Goal: Information Seeking & Learning: Learn about a topic

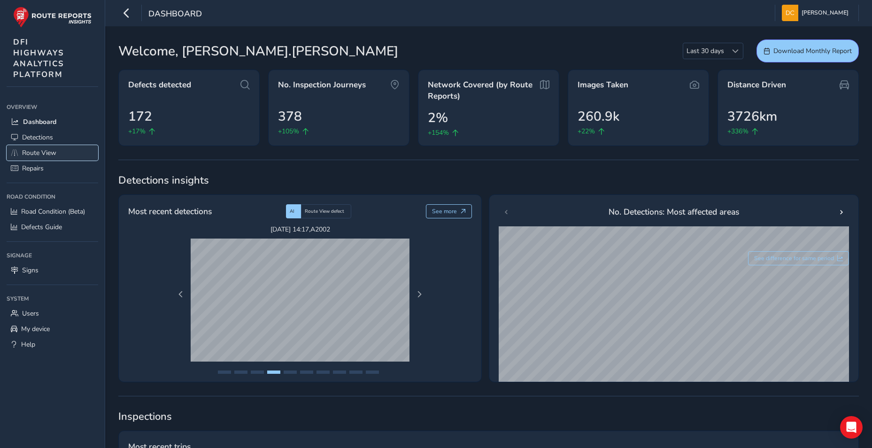
click at [46, 154] on span "Route View" at bounding box center [39, 152] width 34 height 9
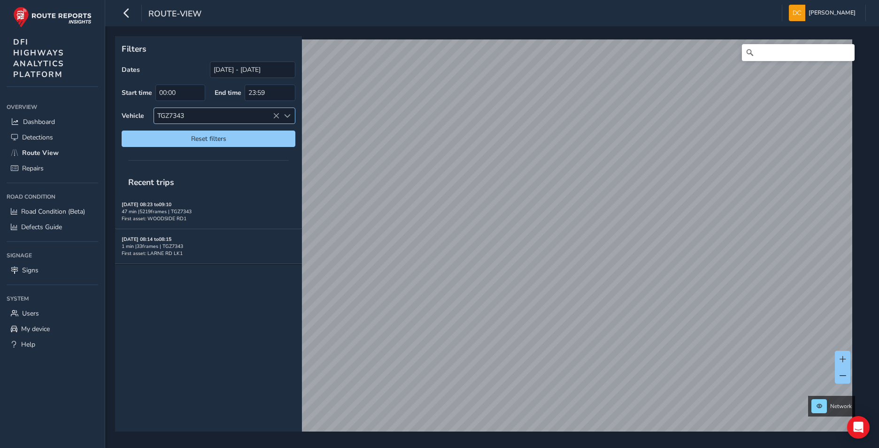
click at [276, 116] on icon at bounding box center [276, 116] width 7 height 7
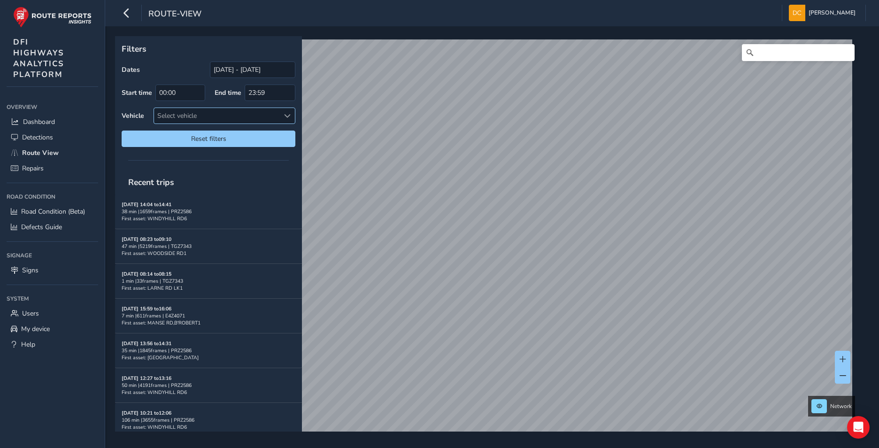
click at [290, 114] on span at bounding box center [287, 116] width 7 height 7
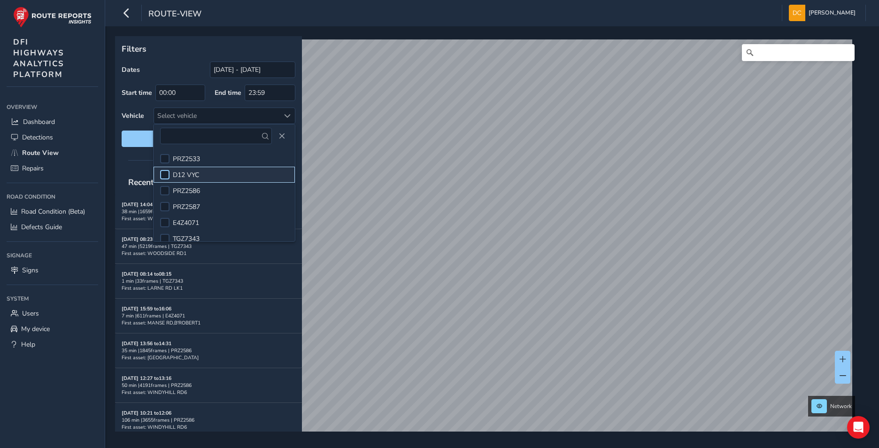
click at [167, 174] on div at bounding box center [164, 174] width 9 height 9
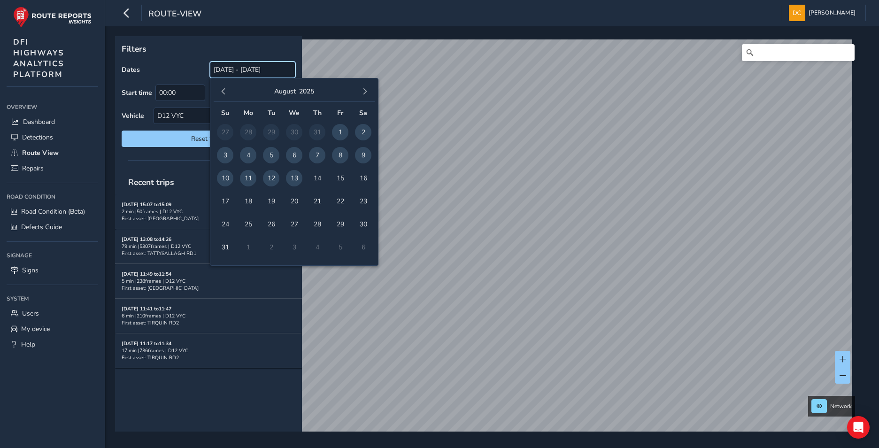
click at [263, 68] on input "[DATE] - [DATE]" at bounding box center [252, 70] width 85 height 16
click at [335, 154] on span "8" at bounding box center [340, 155] width 16 height 16
click at [340, 151] on span "8" at bounding box center [340, 155] width 16 height 16
type input "[DATE] - [DATE]"
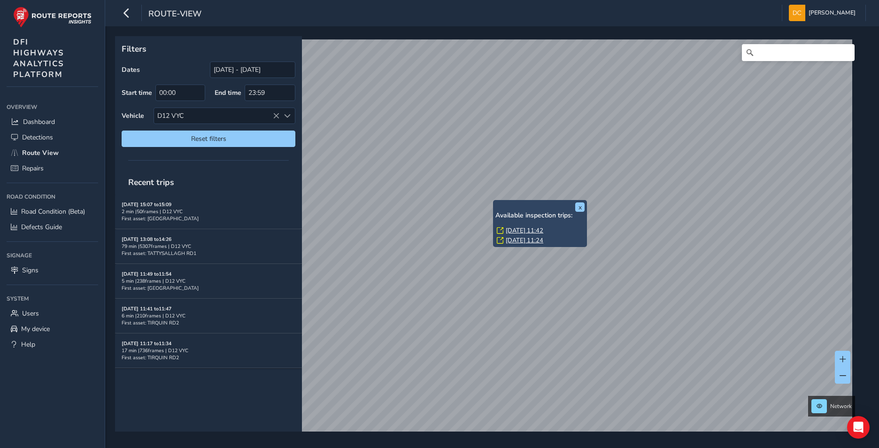
click at [495, 200] on div "x Available inspection trips: [DATE] 11:42 [DATE] 11:24" at bounding box center [540, 223] width 94 height 47
click at [514, 232] on link "[DATE] 11:42" at bounding box center [525, 230] width 38 height 8
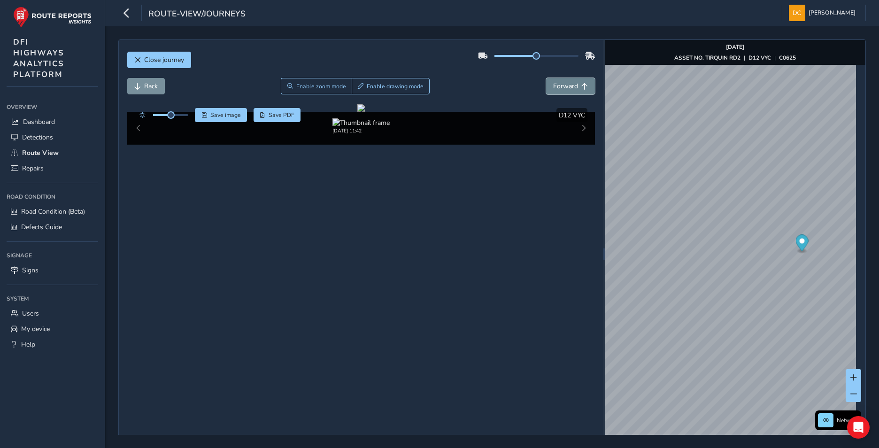
click at [564, 90] on span "Forward" at bounding box center [565, 86] width 25 height 9
click at [564, 87] on span "Forward" at bounding box center [565, 86] width 25 height 9
click at [570, 89] on span "Forward" at bounding box center [565, 86] width 25 height 9
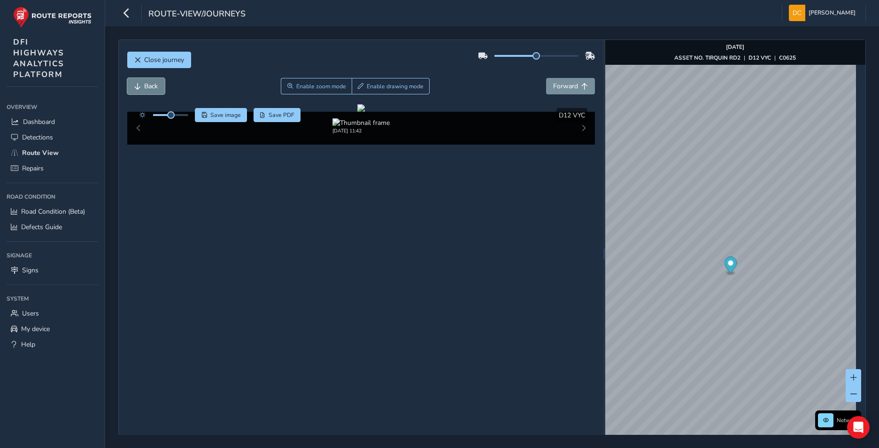
click at [144, 85] on span "Back" at bounding box center [151, 86] width 14 height 9
click at [791, 246] on div "x Available inspection trips: [DATE] 11:42 [DATE] 11:24" at bounding box center [836, 268] width 94 height 47
click at [805, 276] on link "[DATE] 11:42" at bounding box center [820, 275] width 38 height 8
click at [576, 82] on button "Forward" at bounding box center [570, 86] width 49 height 16
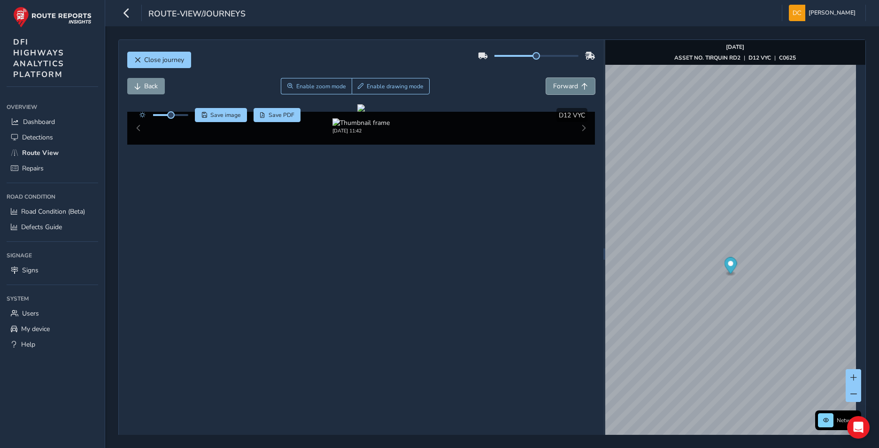
click at [576, 82] on button "Forward" at bounding box center [570, 86] width 49 height 16
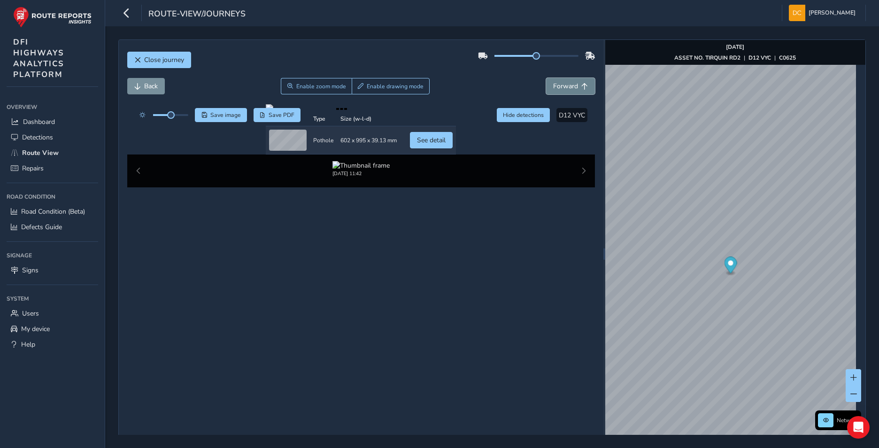
click at [564, 81] on button "Forward" at bounding box center [570, 86] width 49 height 16
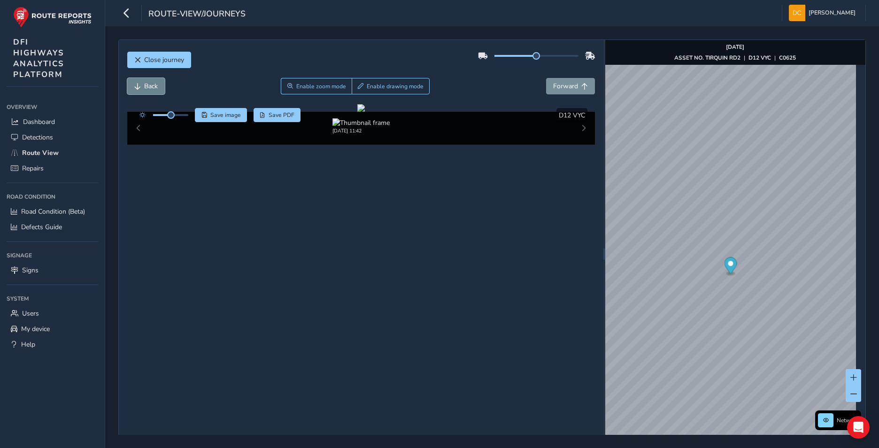
click at [156, 83] on span "Back" at bounding box center [151, 86] width 14 height 9
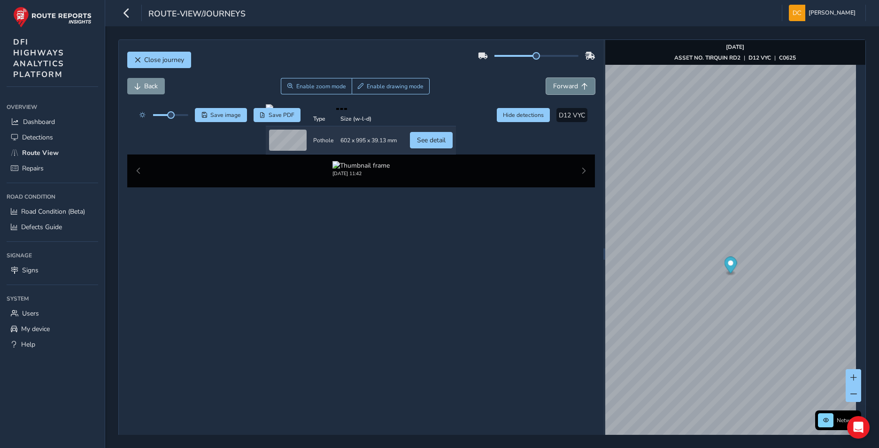
click at [570, 82] on span "Forward" at bounding box center [565, 86] width 25 height 9
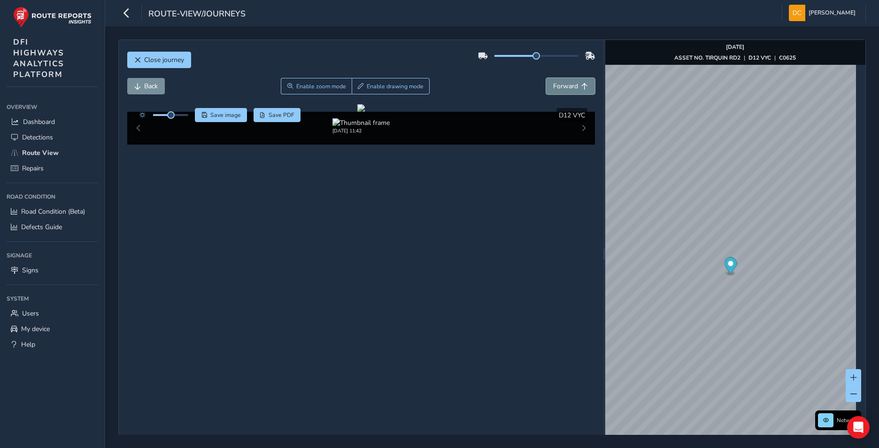
click at [570, 83] on span "Forward" at bounding box center [565, 86] width 25 height 9
click at [569, 84] on span "Forward" at bounding box center [565, 86] width 25 height 9
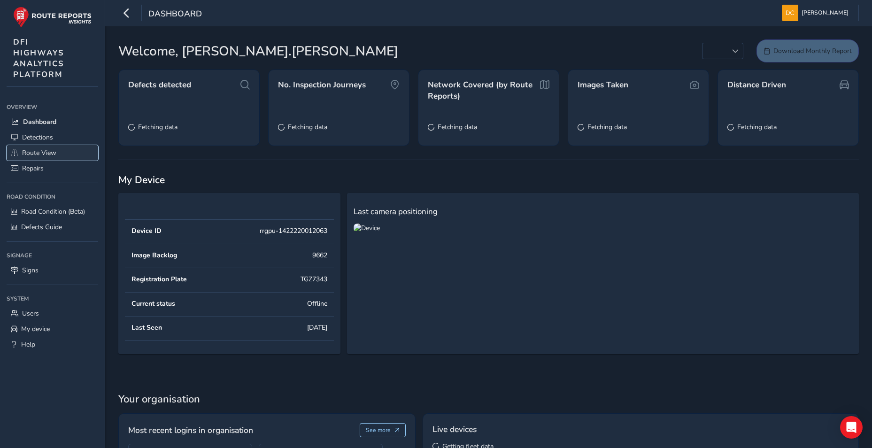
click at [40, 151] on span "Route View" at bounding box center [39, 152] width 34 height 9
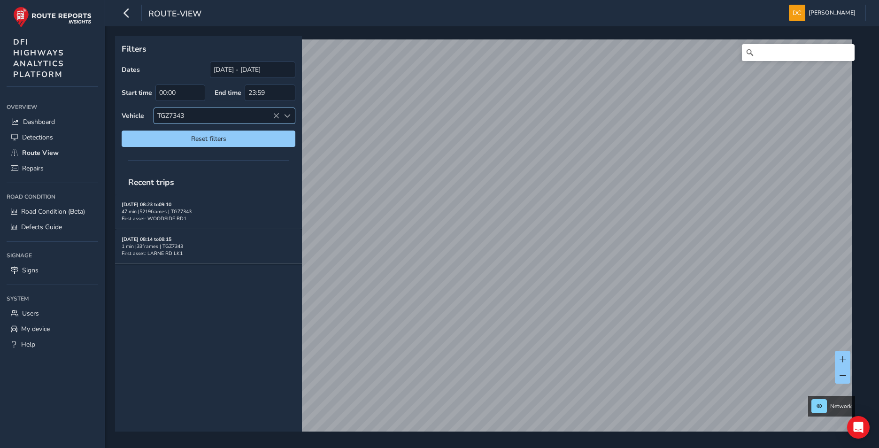
click at [275, 113] on icon at bounding box center [276, 116] width 7 height 7
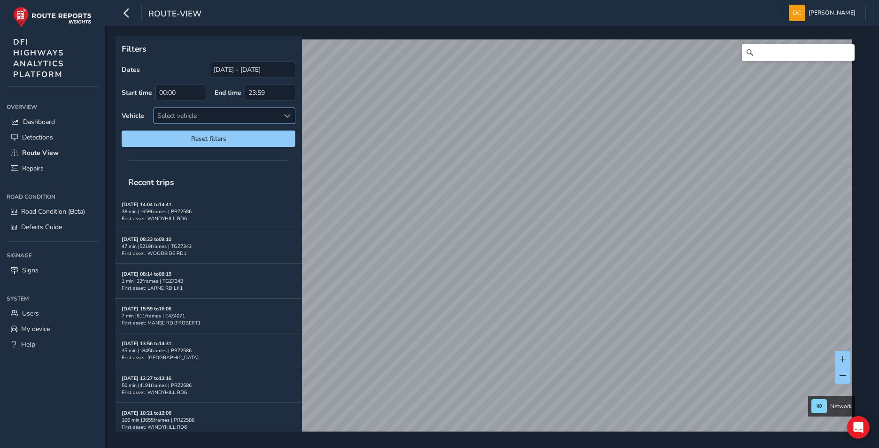
click at [290, 116] on span at bounding box center [287, 116] width 7 height 7
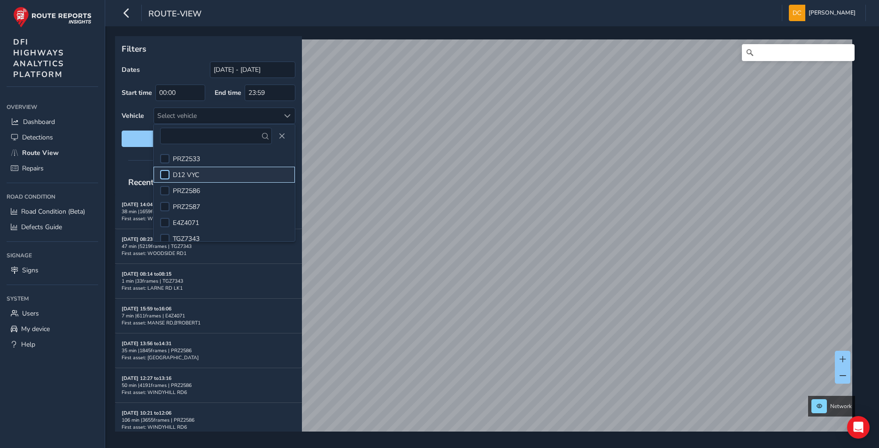
click at [162, 173] on div at bounding box center [164, 174] width 9 height 9
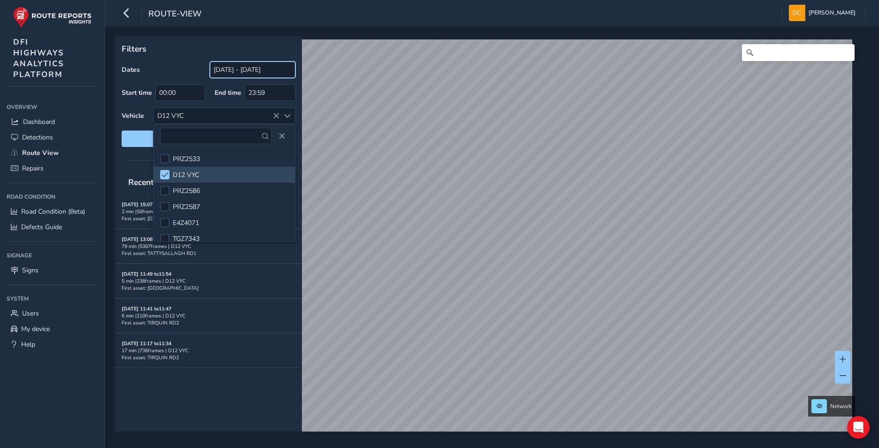
click at [255, 70] on input "[DATE] - [DATE]" at bounding box center [252, 70] width 85 height 16
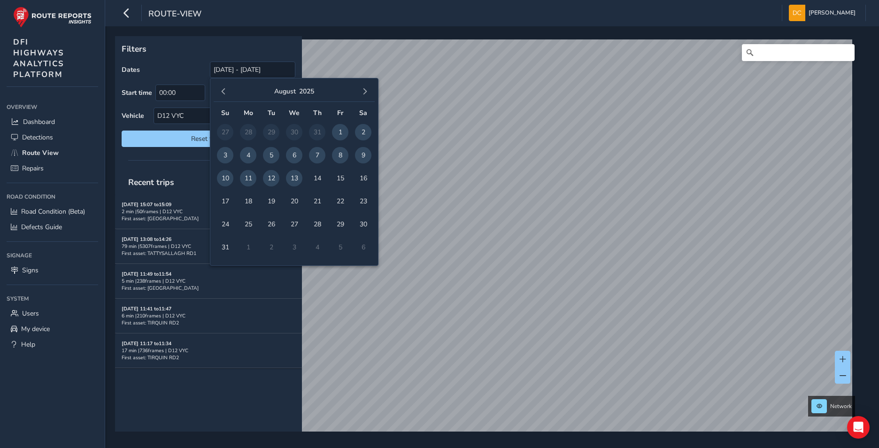
click at [316, 155] on span "7" at bounding box center [317, 155] width 16 height 16
click at [340, 153] on span "8" at bounding box center [340, 155] width 16 height 16
type input "07/08/2025 - 08/08/2025"
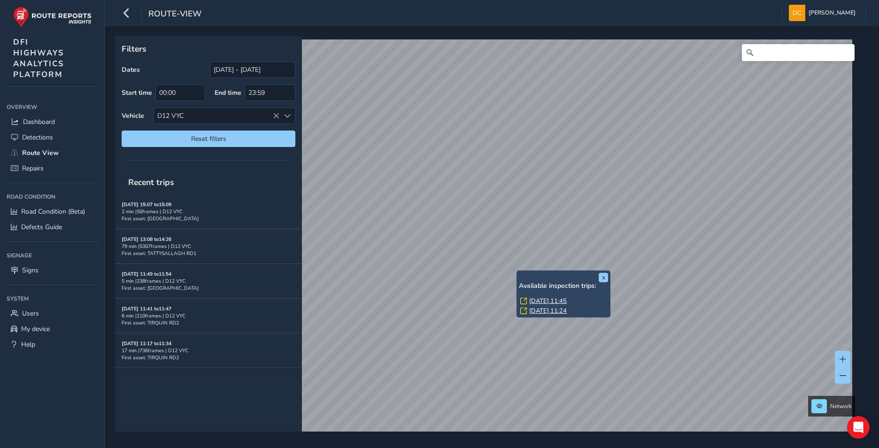
click at [533, 298] on link "[DATE] 11:45" at bounding box center [548, 301] width 38 height 8
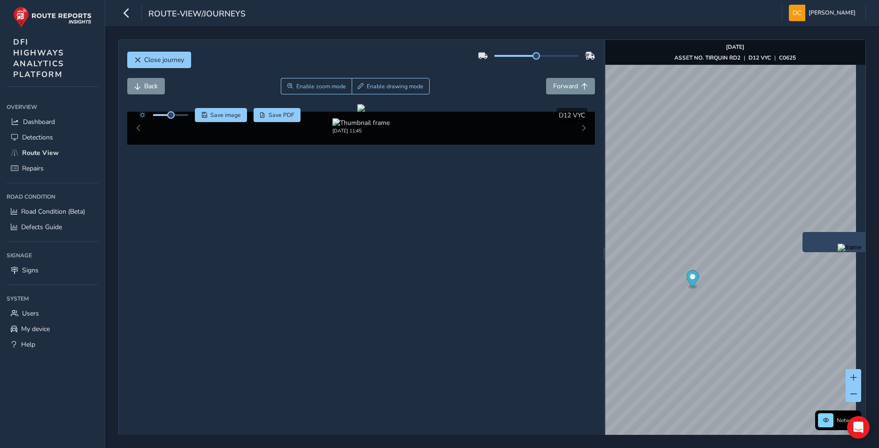
click at [804, 232] on div "x" at bounding box center [850, 242] width 94 height 20
click at [838, 245] on img "Preview frame" at bounding box center [849, 248] width 23 height 8
click at [840, 217] on div "x" at bounding box center [886, 227] width 94 height 20
click at [573, 83] on span "Forward" at bounding box center [565, 86] width 25 height 9
click at [575, 88] on button "Forward" at bounding box center [570, 86] width 49 height 16
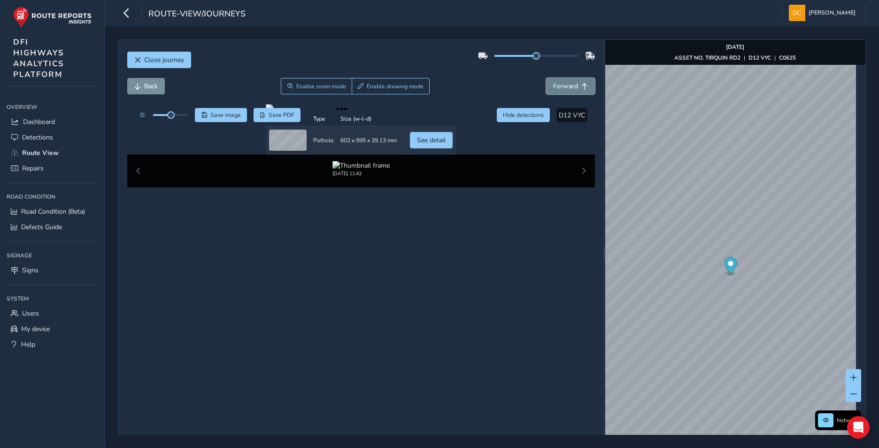
click at [571, 81] on button "Forward" at bounding box center [570, 86] width 49 height 16
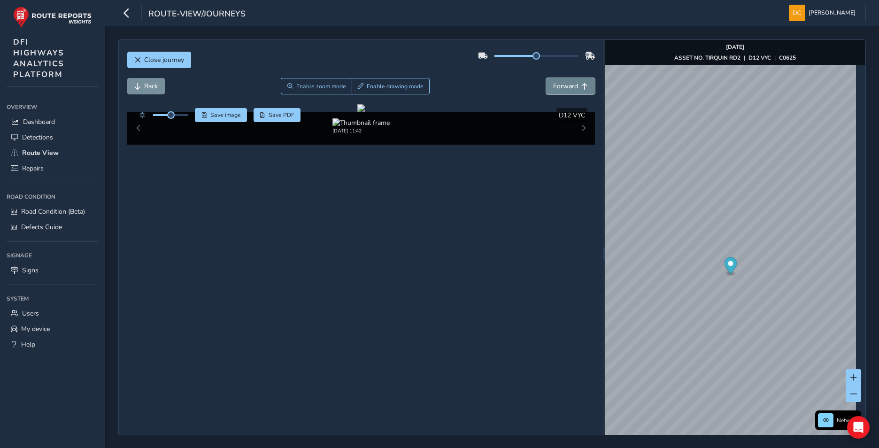
click at [571, 81] on button "Forward" at bounding box center [570, 86] width 49 height 16
click at [567, 86] on span "Forward" at bounding box center [565, 86] width 25 height 9
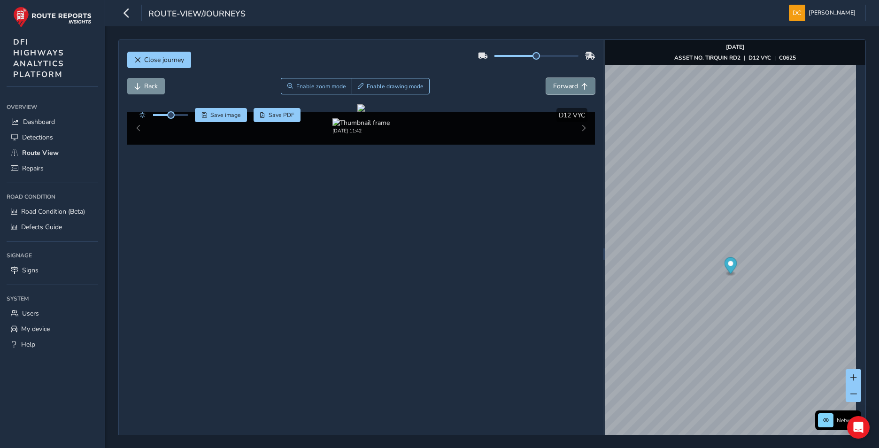
click at [567, 86] on span "Forward" at bounding box center [565, 86] width 25 height 9
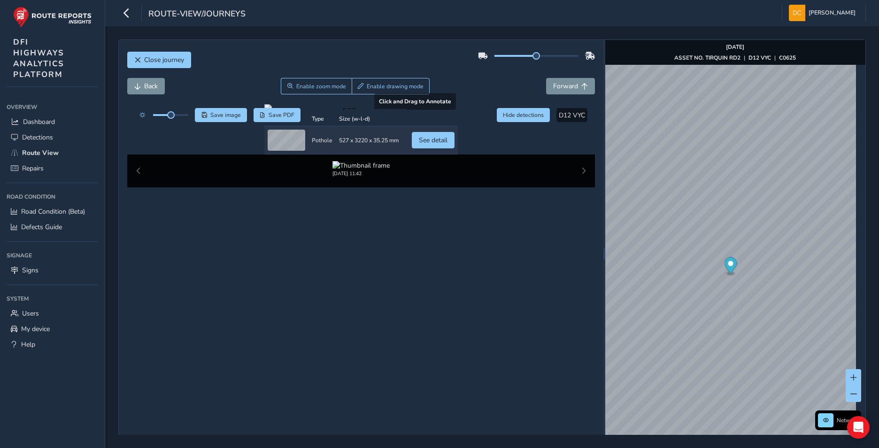
click at [329, 112] on div at bounding box center [360, 108] width 193 height 8
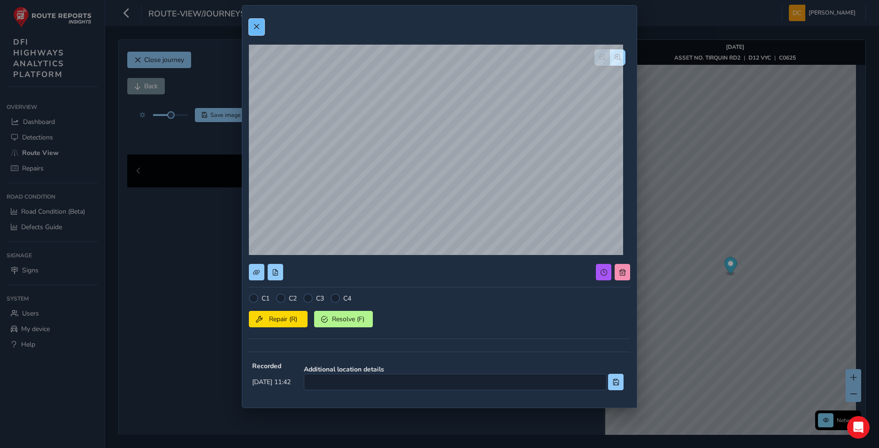
click at [252, 25] on button at bounding box center [256, 27] width 15 height 16
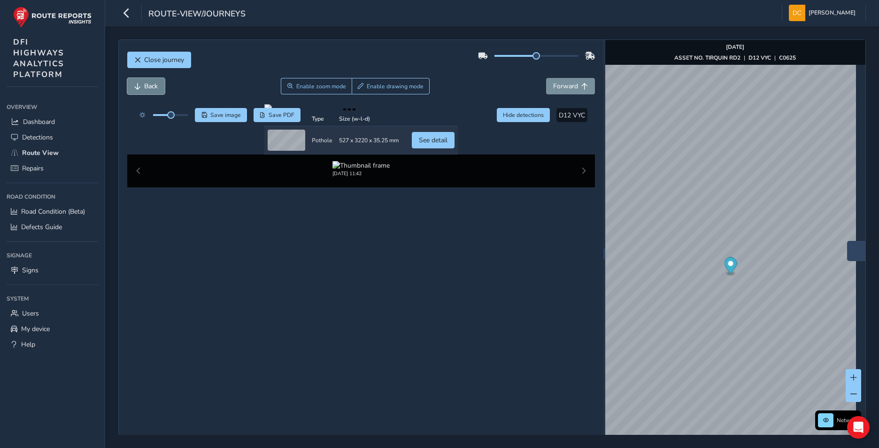
click at [146, 80] on button "Back" at bounding box center [146, 86] width 38 height 16
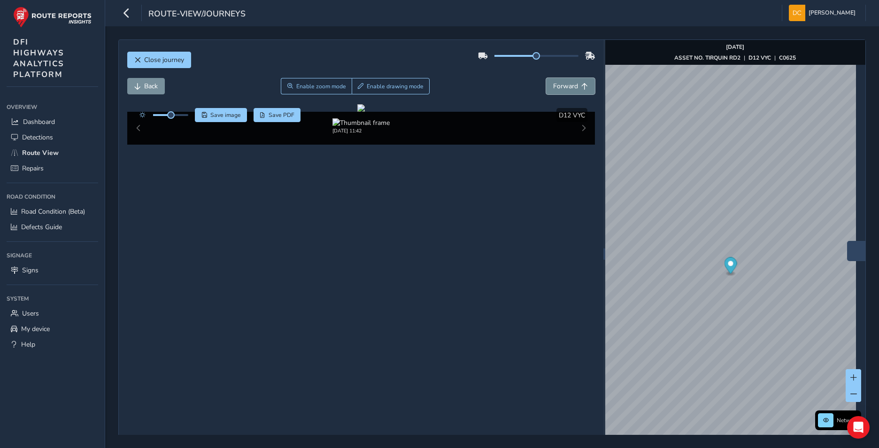
click at [557, 82] on span "Forward" at bounding box center [565, 86] width 25 height 9
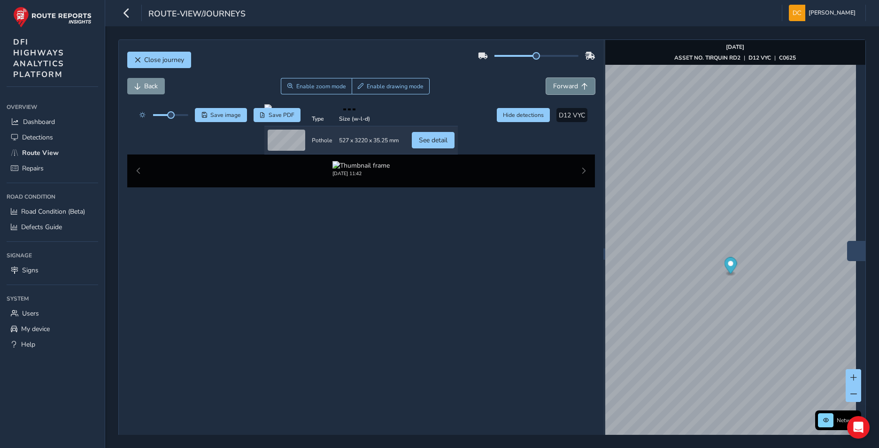
click at [557, 82] on span "Forward" at bounding box center [565, 86] width 25 height 9
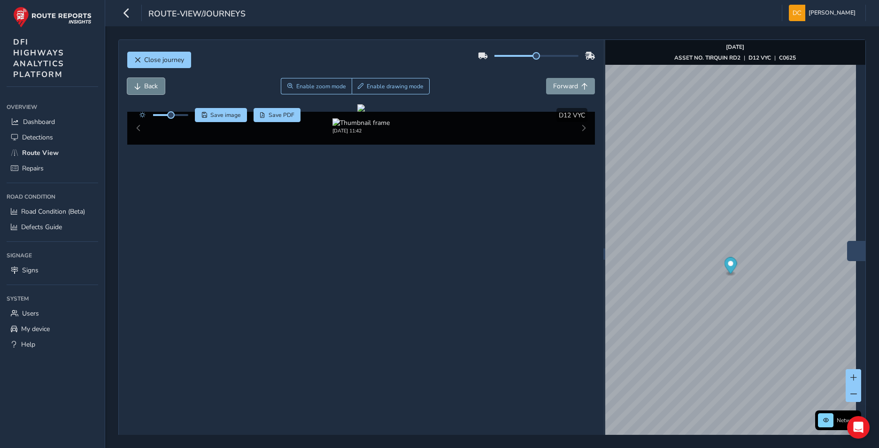
click at [153, 86] on span "Back" at bounding box center [151, 86] width 14 height 9
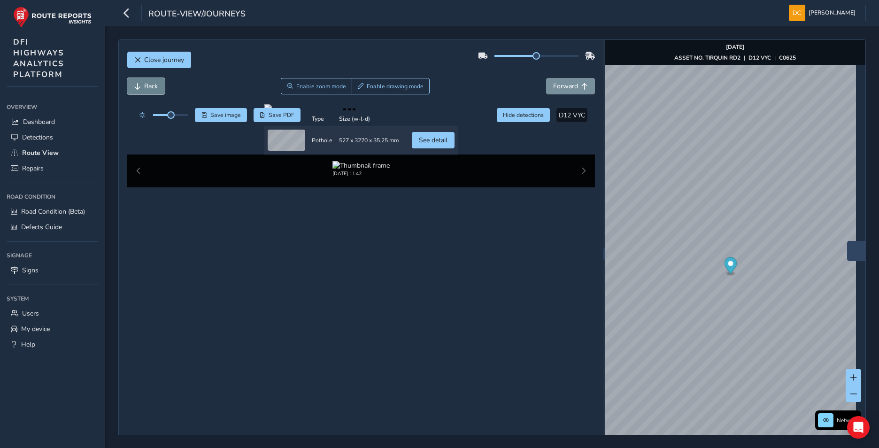
click at [153, 86] on span "Back" at bounding box center [151, 86] width 14 height 9
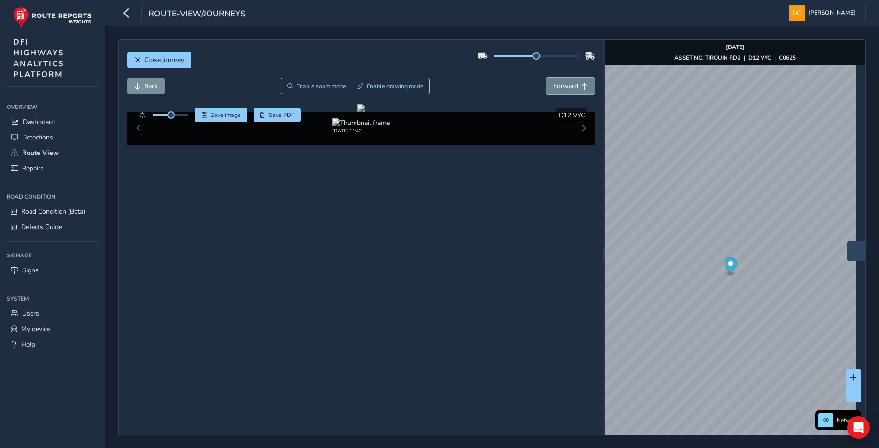
click at [562, 86] on span "Forward" at bounding box center [565, 86] width 25 height 9
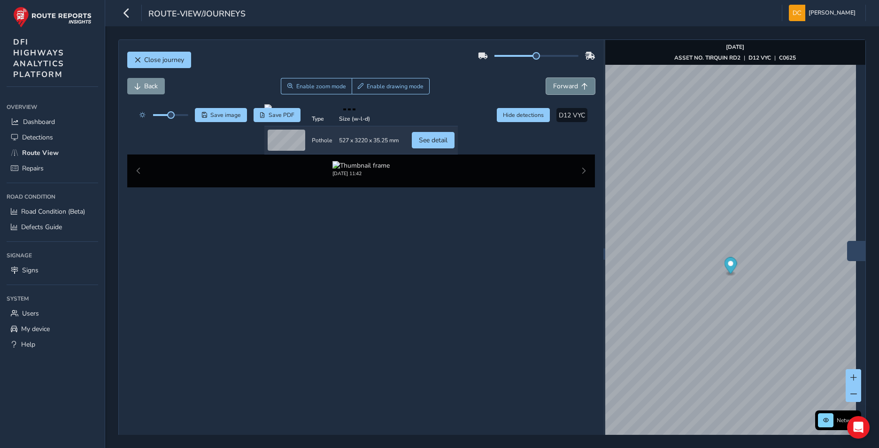
click at [562, 86] on span "Forward" at bounding box center [565, 86] width 25 height 9
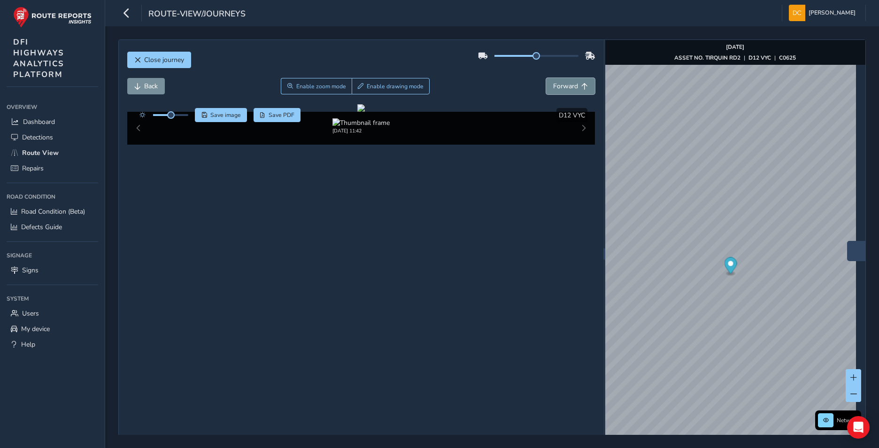
click at [562, 86] on span "Forward" at bounding box center [565, 86] width 25 height 9
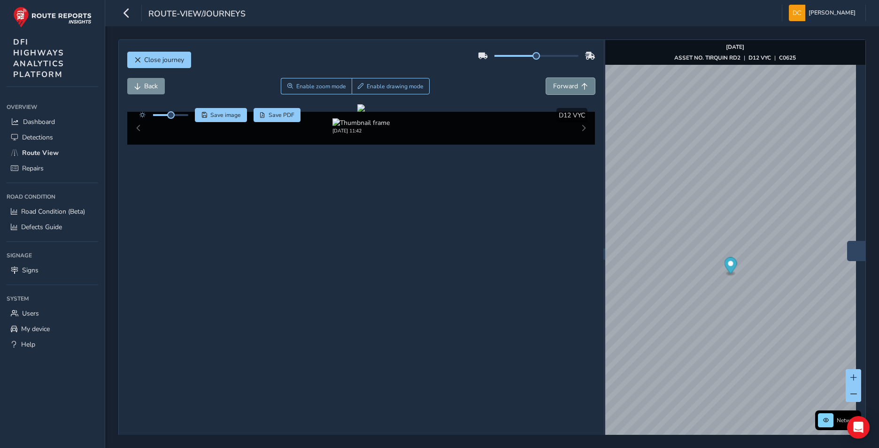
click at [562, 86] on span "Forward" at bounding box center [565, 86] width 25 height 9
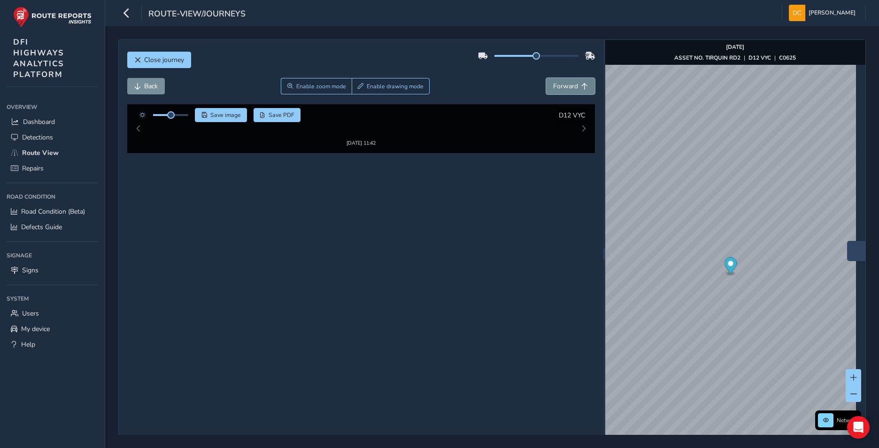
click at [562, 86] on span "Forward" at bounding box center [565, 86] width 25 height 9
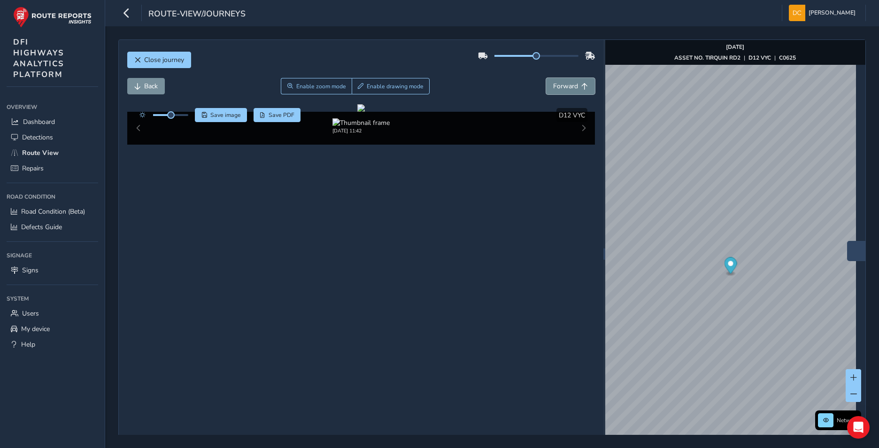
click at [562, 86] on span "Forward" at bounding box center [565, 86] width 25 height 9
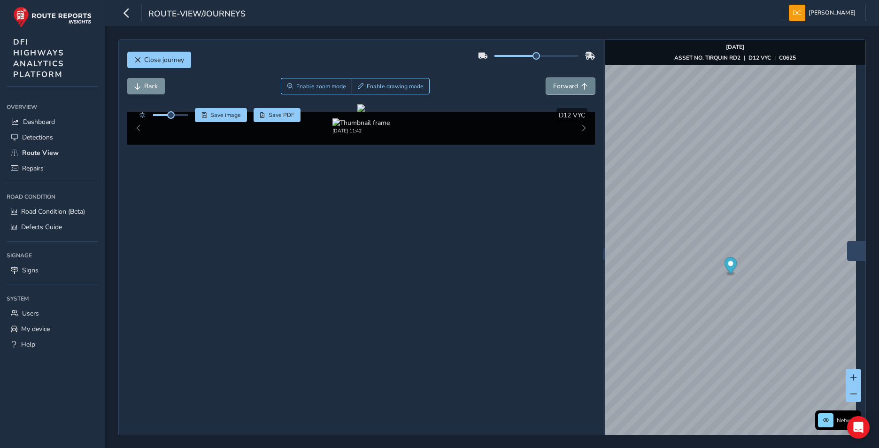
click at [562, 86] on span "Forward" at bounding box center [565, 86] width 25 height 9
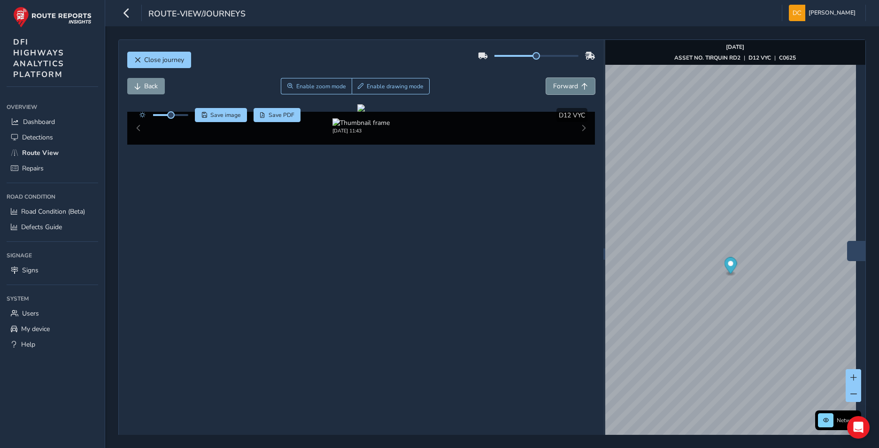
click at [562, 86] on span "Forward" at bounding box center [565, 86] width 25 height 9
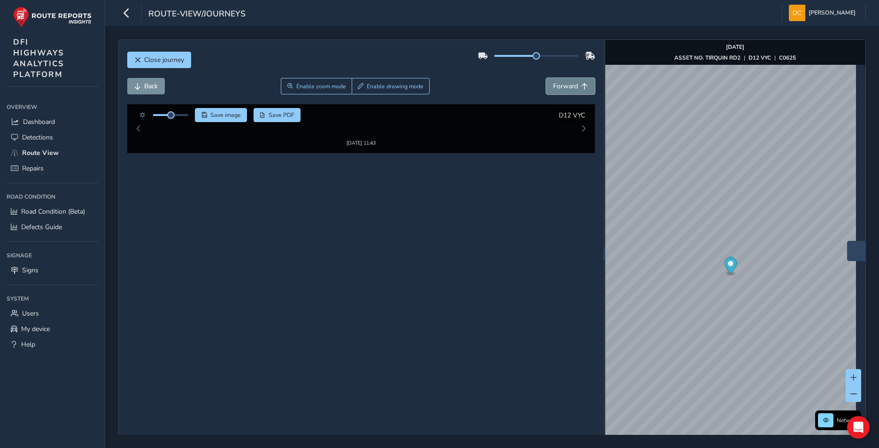
click at [562, 86] on span "Forward" at bounding box center [565, 86] width 25 height 9
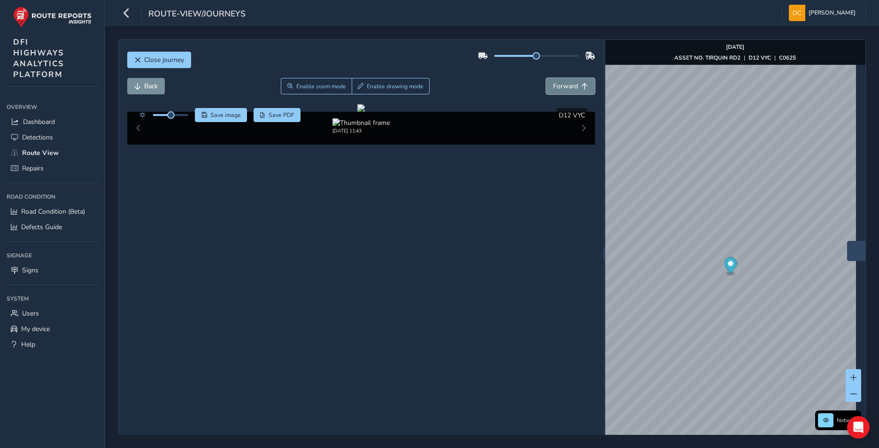
click at [562, 86] on span "Forward" at bounding box center [565, 86] width 25 height 9
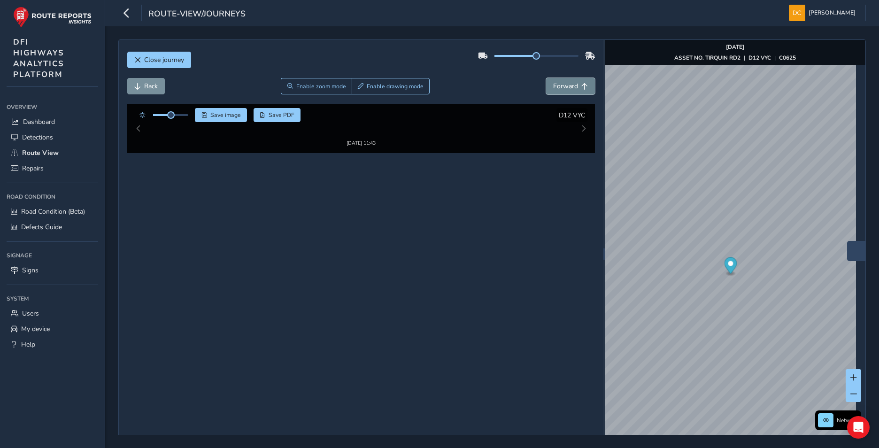
click at [562, 86] on span "Forward" at bounding box center [565, 86] width 25 height 9
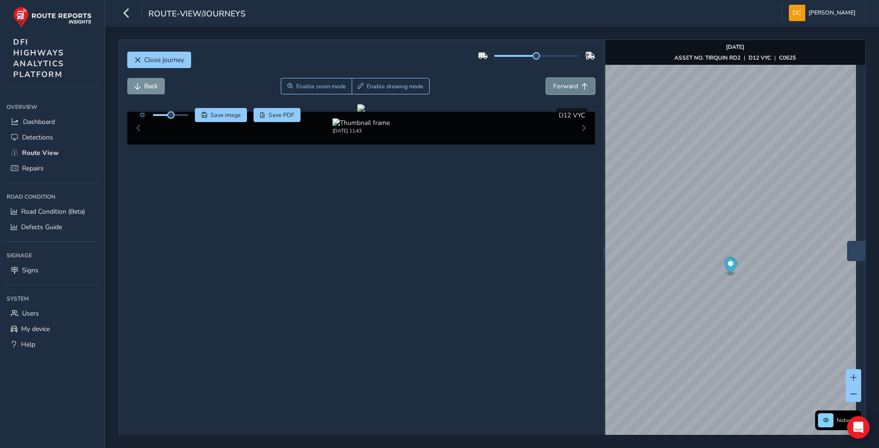
click at [562, 86] on span "Forward" at bounding box center [565, 86] width 25 height 9
click at [559, 83] on span "Forward" at bounding box center [565, 86] width 25 height 9
click at [801, 235] on div "x" at bounding box center [847, 245] width 94 height 20
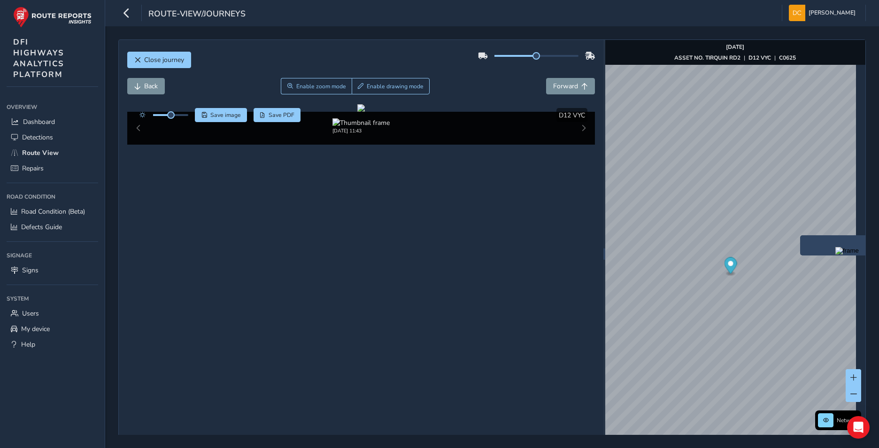
click at [835, 255] on img "Preview frame" at bounding box center [846, 251] width 23 height 8
click at [142, 85] on button "Back" at bounding box center [146, 86] width 38 height 16
click at [563, 83] on span "Forward" at bounding box center [565, 86] width 25 height 9
click at [147, 87] on span "Back" at bounding box center [151, 86] width 14 height 9
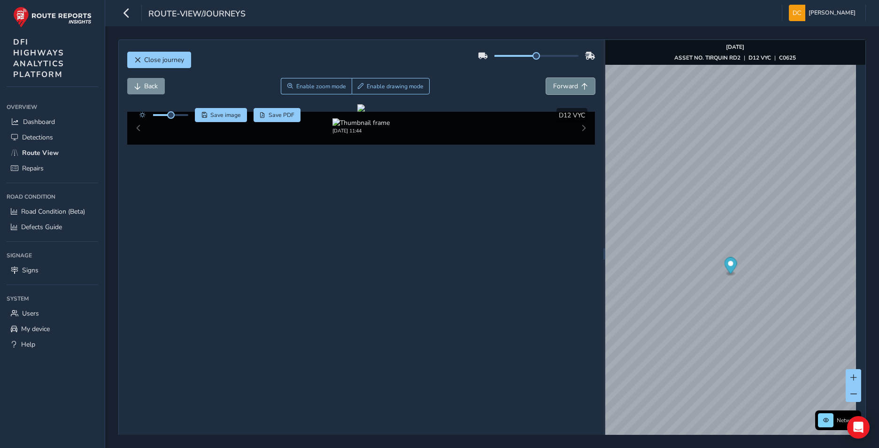
click at [572, 80] on button "Forward" at bounding box center [570, 86] width 49 height 16
click at [571, 82] on span "Forward" at bounding box center [565, 86] width 25 height 9
click at [568, 85] on span "Forward" at bounding box center [565, 86] width 25 height 9
click at [146, 89] on span "Back" at bounding box center [151, 86] width 14 height 9
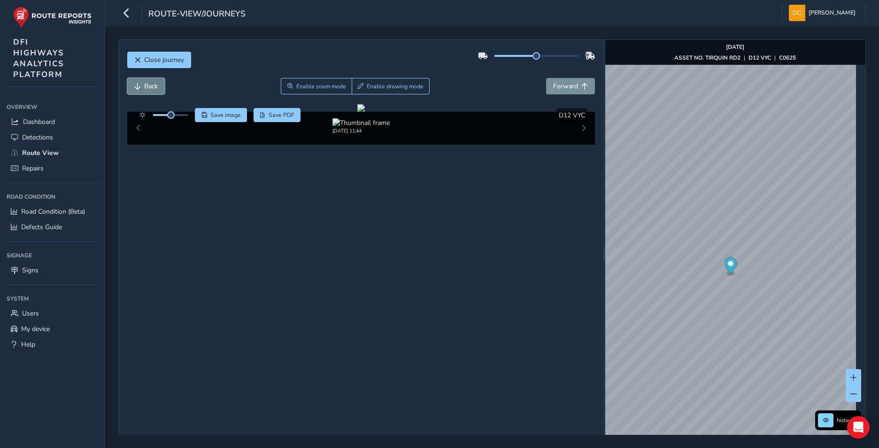
click at [146, 83] on span "Back" at bounding box center [151, 86] width 14 height 9
click at [563, 87] on span "Forward" at bounding box center [565, 86] width 25 height 9
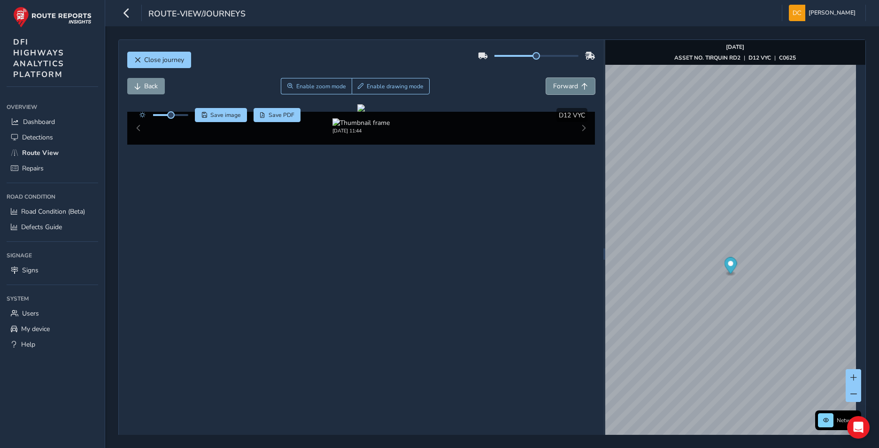
click at [563, 87] on span "Forward" at bounding box center [565, 86] width 25 height 9
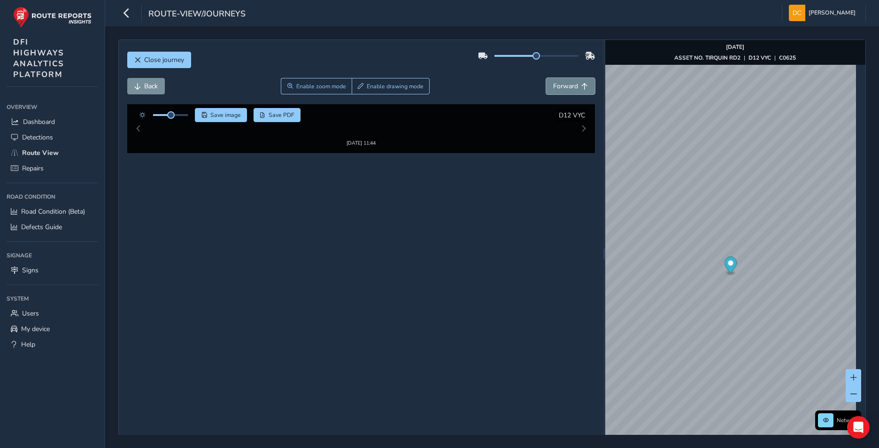
click at [563, 87] on span "Forward" at bounding box center [565, 86] width 25 height 9
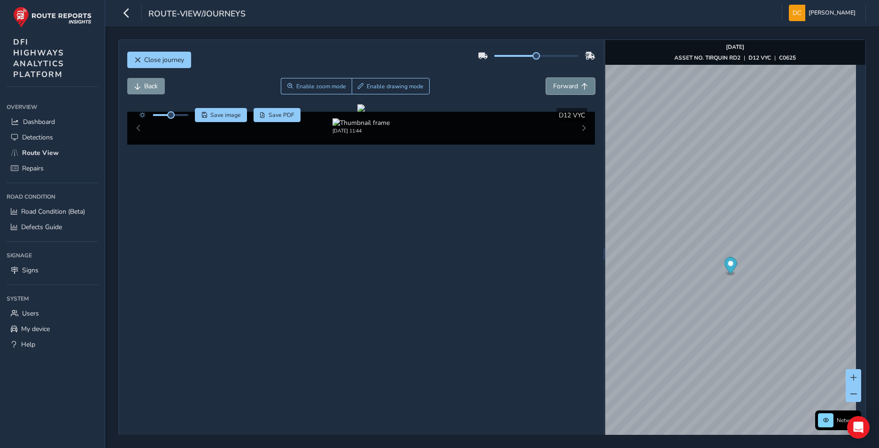
click at [563, 87] on span "Forward" at bounding box center [565, 86] width 25 height 9
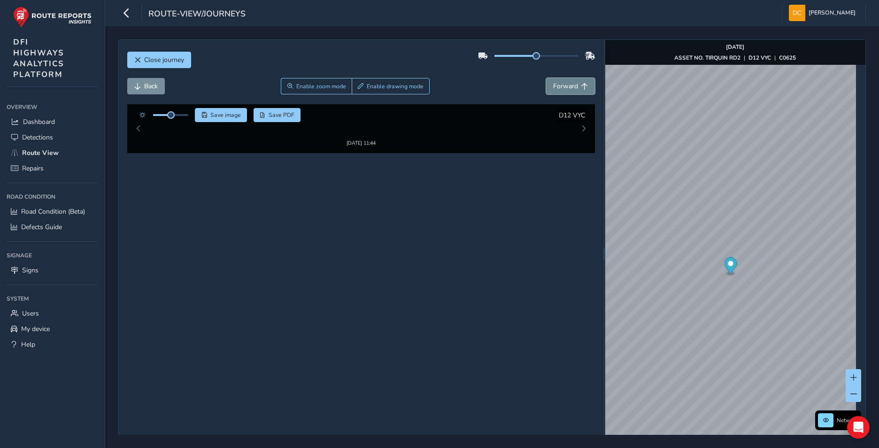
click at [563, 87] on span "Forward" at bounding box center [565, 86] width 25 height 9
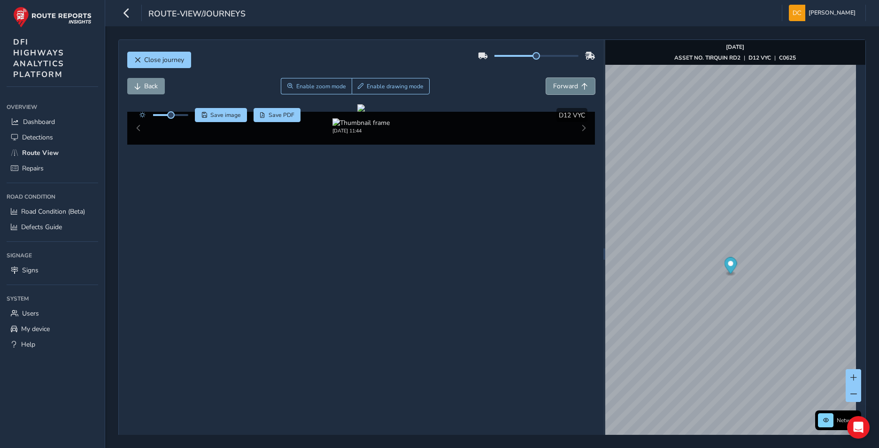
click at [563, 87] on span "Forward" at bounding box center [565, 86] width 25 height 9
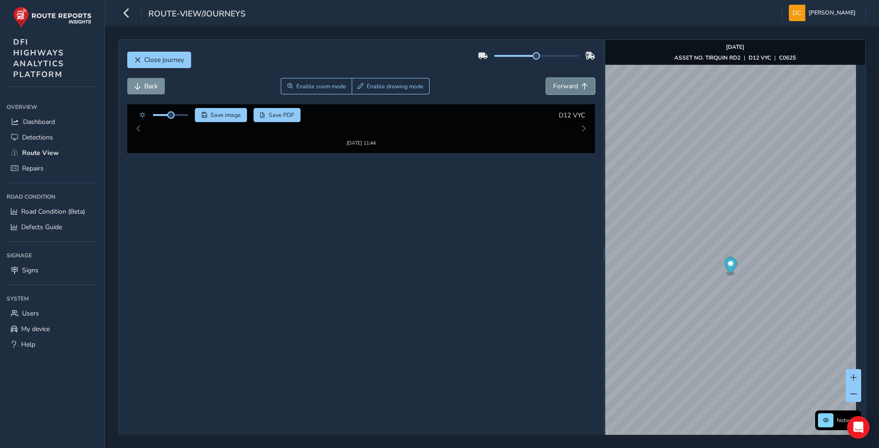
click at [563, 87] on span "Forward" at bounding box center [565, 86] width 25 height 9
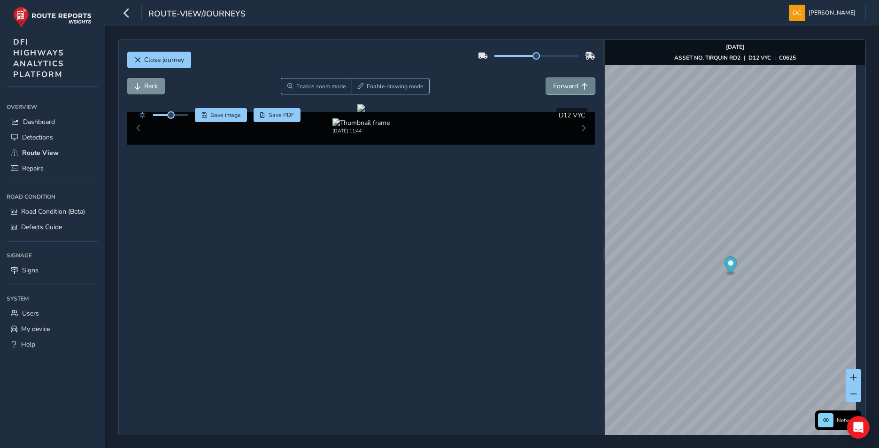
click at [563, 87] on span "Forward" at bounding box center [565, 86] width 25 height 9
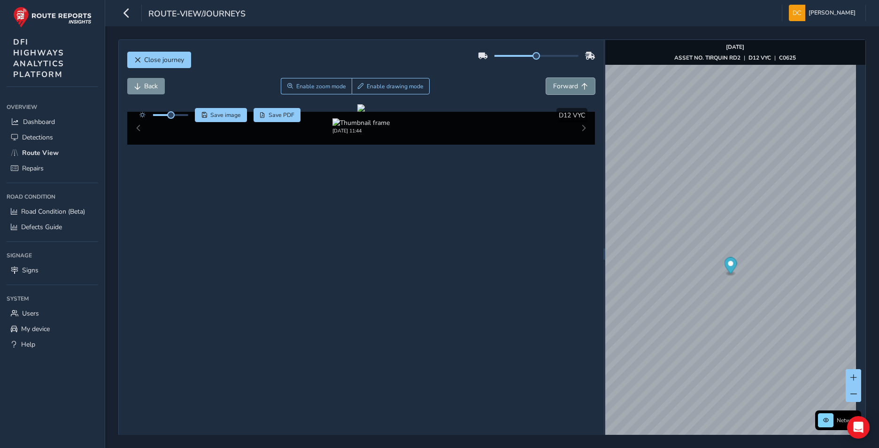
click at [563, 87] on span "Forward" at bounding box center [565, 86] width 25 height 9
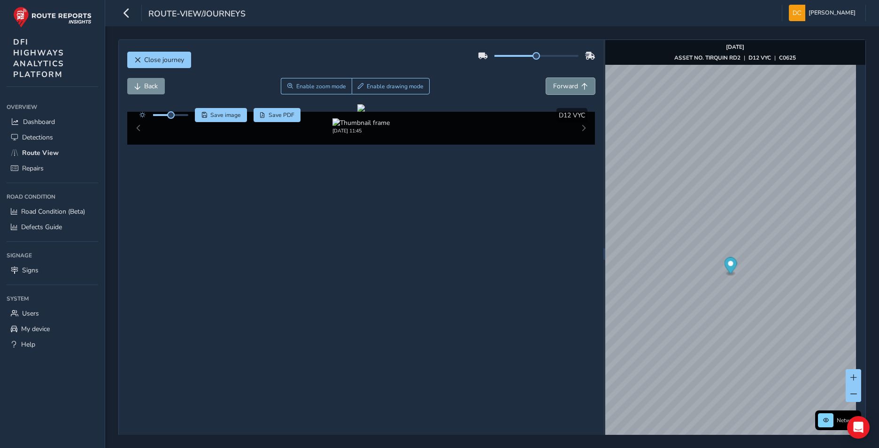
click at [563, 87] on span "Forward" at bounding box center [565, 86] width 25 height 9
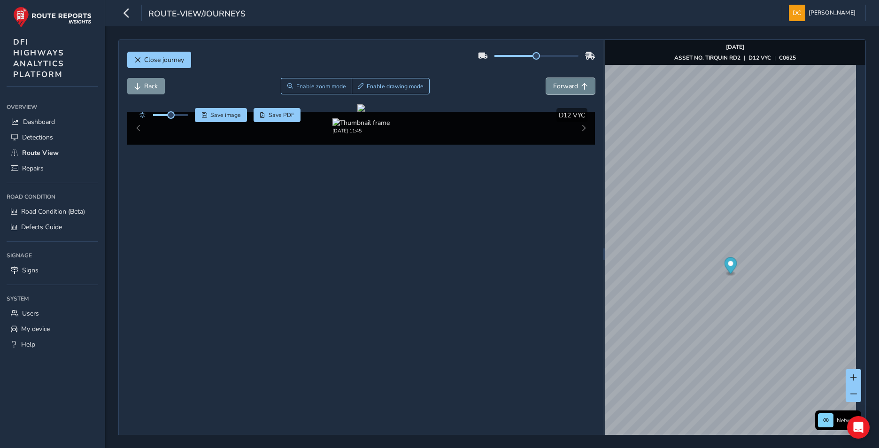
click at [563, 87] on span "Forward" at bounding box center [565, 86] width 25 height 9
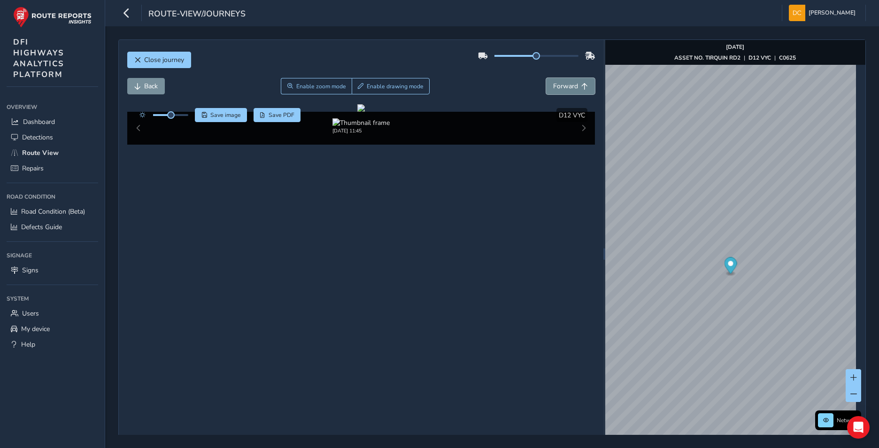
click at [563, 87] on span "Forward" at bounding box center [565, 86] width 25 height 9
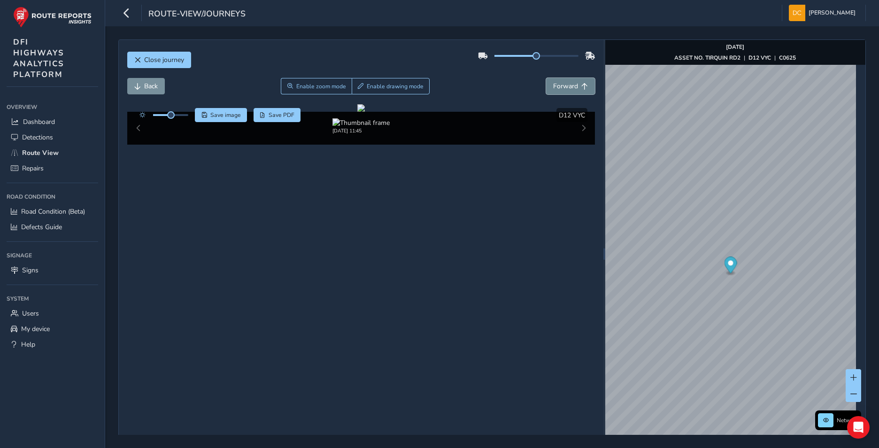
click at [563, 87] on span "Forward" at bounding box center [565, 86] width 25 height 9
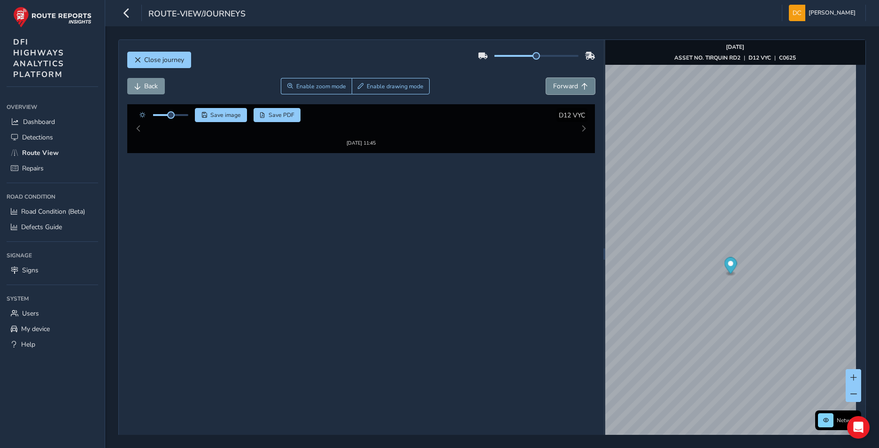
click at [569, 85] on span "Forward" at bounding box center [565, 86] width 25 height 9
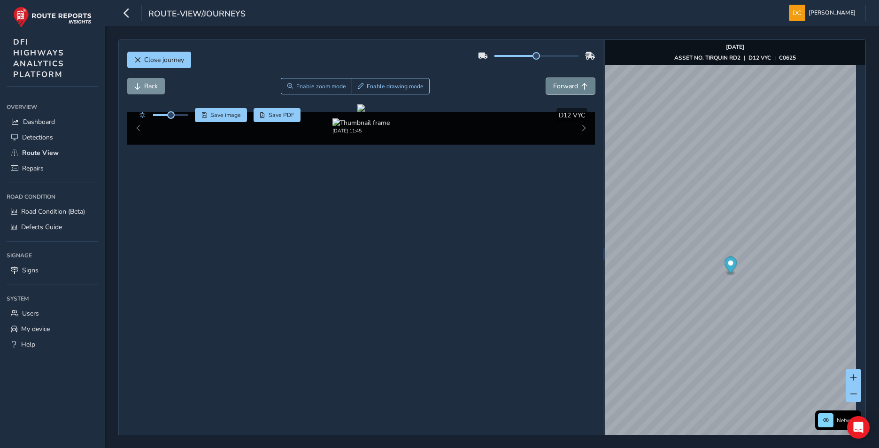
click at [569, 85] on span "Forward" at bounding box center [565, 86] width 25 height 9
click at [146, 85] on span "Back" at bounding box center [151, 86] width 14 height 9
